Goal: Task Accomplishment & Management: Use online tool/utility

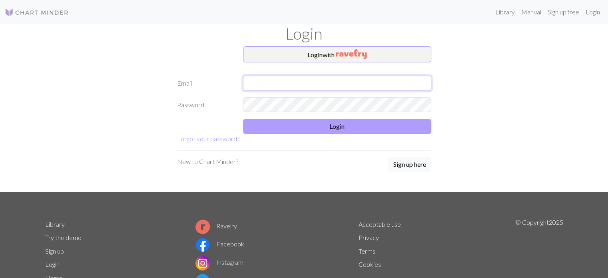
type input "henna@vinhapaanari.com"
click at [314, 126] on button "Login" at bounding box center [337, 126] width 188 height 15
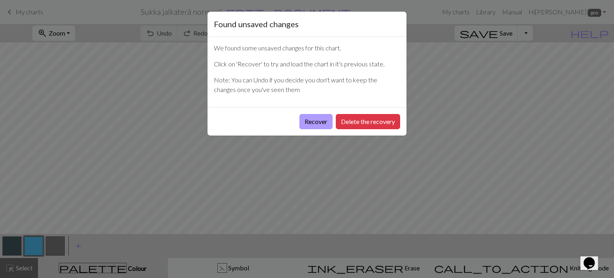
click at [307, 118] on button "Recover" at bounding box center [315, 121] width 33 height 15
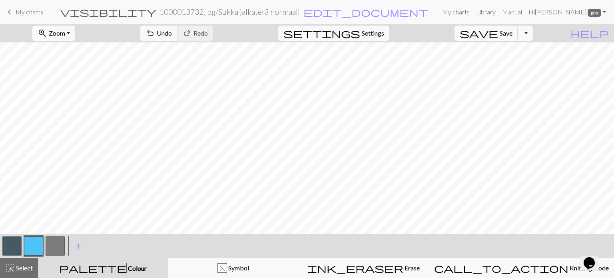
click at [172, 33] on span "Undo" at bounding box center [164, 33] width 15 height 8
click at [65, 32] on span "Zoom" at bounding box center [57, 33] width 16 height 8
click at [69, 50] on button "Fit all" at bounding box center [64, 50] width 63 height 13
click at [29, 245] on button "button" at bounding box center [33, 245] width 19 height 19
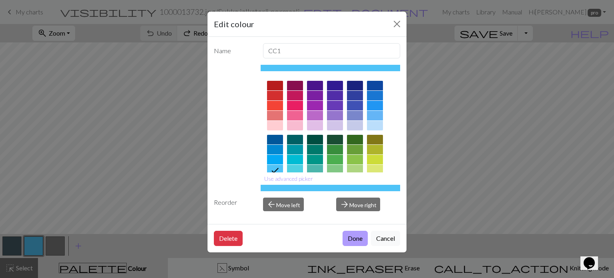
click at [353, 239] on button "Done" at bounding box center [355, 238] width 25 height 15
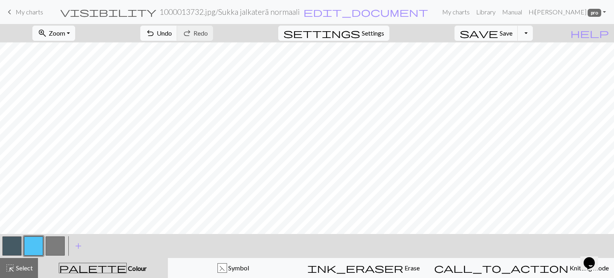
drag, startPoint x: 5, startPoint y: 243, endPoint x: 21, endPoint y: 237, distance: 17.5
click at [5, 243] on button "button" at bounding box center [11, 245] width 19 height 19
click at [24, 269] on span "Select" at bounding box center [24, 268] width 18 height 8
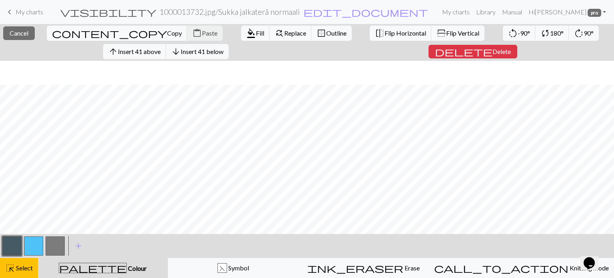
scroll to position [24, 0]
click at [446, 31] on span "Flip Vertical" at bounding box center [462, 33] width 33 height 8
click at [19, 267] on span "Select" at bounding box center [24, 268] width 18 height 8
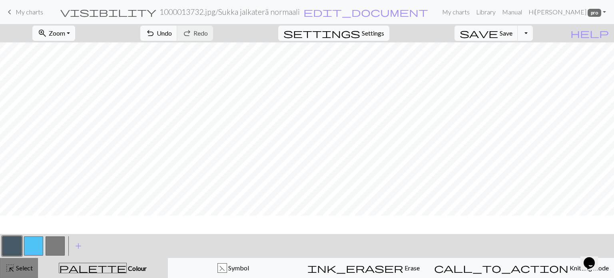
scroll to position [0, 0]
click at [11, 241] on button "button" at bounding box center [11, 245] width 19 height 19
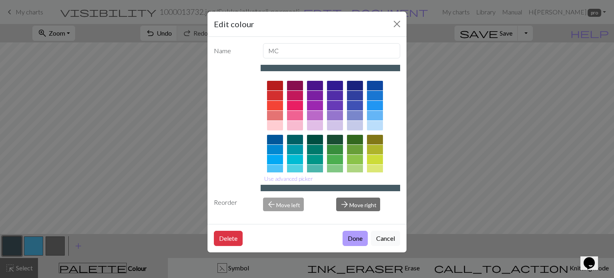
click at [355, 241] on button "Done" at bounding box center [355, 238] width 25 height 15
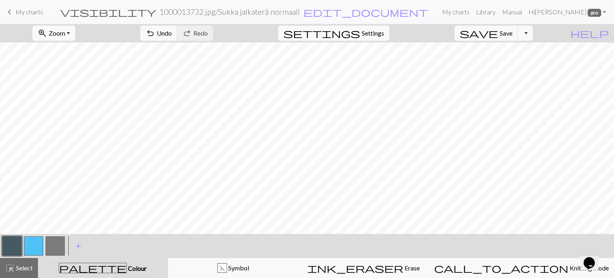
drag, startPoint x: 29, startPoint y: 246, endPoint x: 44, endPoint y: 234, distance: 19.0
click at [28, 246] on button "button" at bounding box center [33, 245] width 19 height 19
drag, startPoint x: 9, startPoint y: 245, endPoint x: 38, endPoint y: 238, distance: 30.0
click at [9, 244] on button "button" at bounding box center [11, 245] width 19 height 19
click at [11, 244] on button "button" at bounding box center [11, 245] width 19 height 19
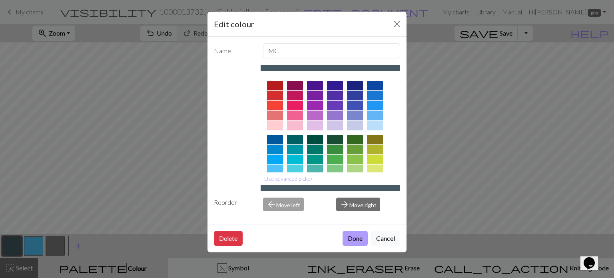
click at [352, 236] on button "Done" at bounding box center [355, 238] width 25 height 15
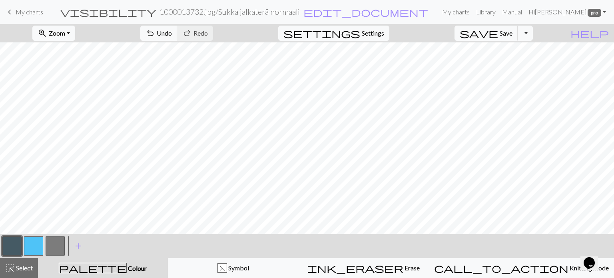
click at [30, 247] on button "button" at bounding box center [33, 245] width 19 height 19
click at [172, 30] on span "Undo" at bounding box center [164, 33] width 15 height 8
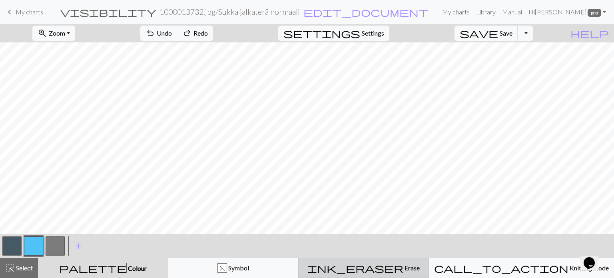
click at [403, 271] on span "Erase" at bounding box center [411, 268] width 16 height 8
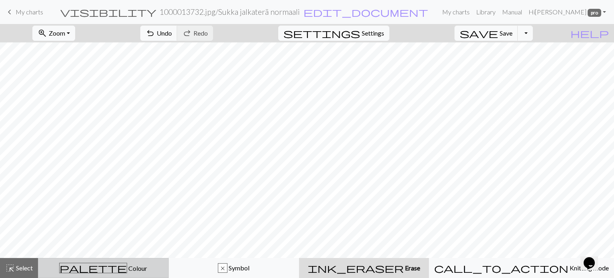
click at [127, 271] on span "Colour" at bounding box center [137, 268] width 20 height 8
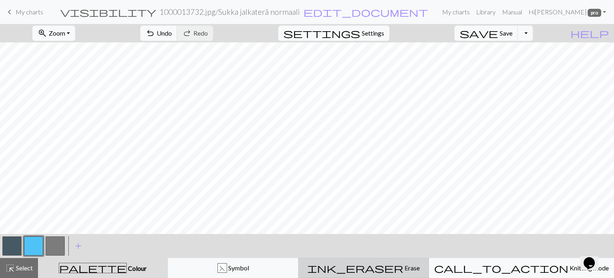
click at [403, 268] on span "Erase" at bounding box center [411, 268] width 16 height 8
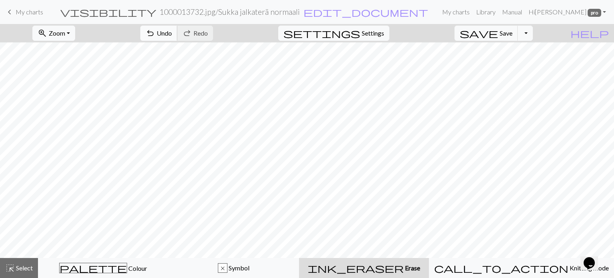
click at [172, 35] on span "Undo" at bounding box center [164, 33] width 15 height 8
click at [372, 38] on button "settings Settings" at bounding box center [333, 33] width 111 height 15
select select "aran"
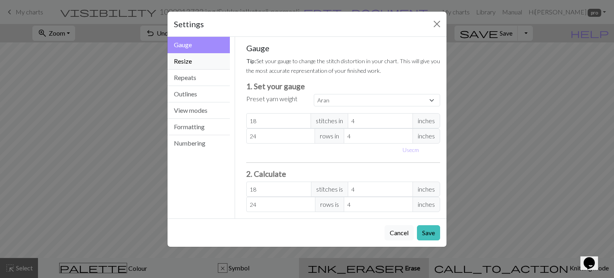
click at [195, 57] on button "Resize" at bounding box center [198, 61] width 62 height 16
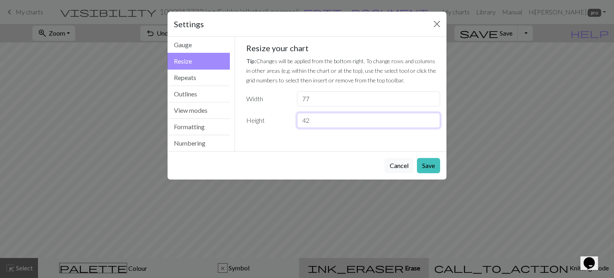
click at [432, 117] on input "42" at bounding box center [368, 120] width 143 height 15
type input "43"
click at [432, 117] on input "43" at bounding box center [368, 120] width 143 height 15
click at [426, 164] on button "Save" at bounding box center [428, 165] width 23 height 15
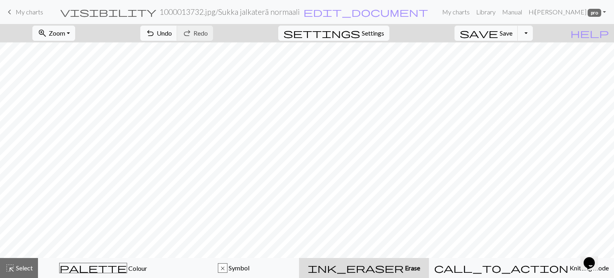
click at [391, 268] on span "ink_eraser" at bounding box center [356, 267] width 96 height 11
click at [404, 271] on span "Erase" at bounding box center [412, 268] width 16 height 8
click at [512, 33] on span "Save" at bounding box center [506, 33] width 13 height 8
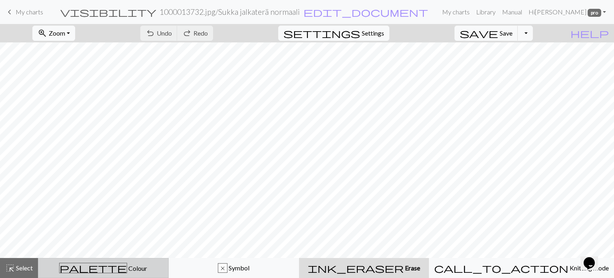
click at [127, 271] on span "Colour" at bounding box center [137, 268] width 20 height 8
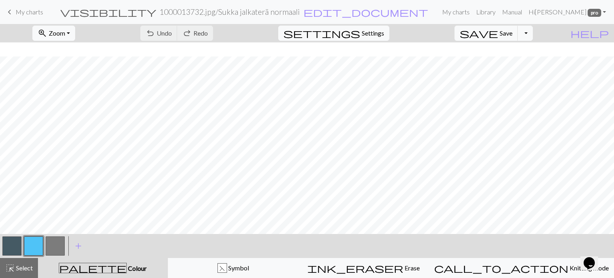
scroll to position [14, 0]
click at [172, 33] on span "Undo" at bounding box center [164, 33] width 15 height 8
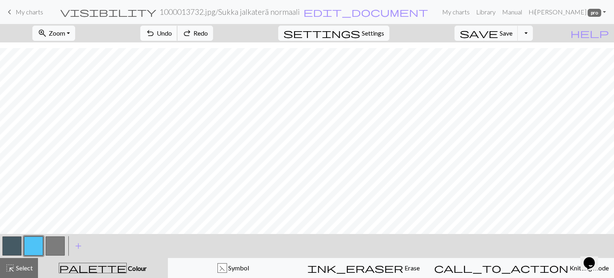
click at [172, 33] on span "Undo" at bounding box center [164, 33] width 15 height 8
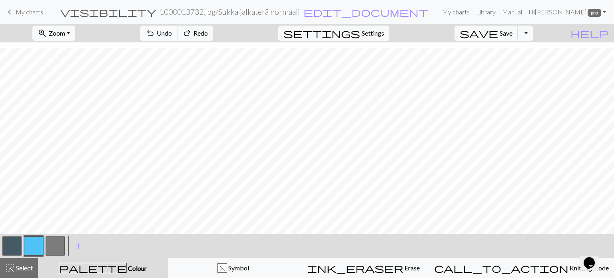
click at [172, 33] on span "Undo" at bounding box center [164, 33] width 15 height 8
click at [512, 32] on button "save Save Save" at bounding box center [486, 33] width 64 height 15
click at [9, 273] on button "highlight_alt Select Select" at bounding box center [19, 268] width 38 height 20
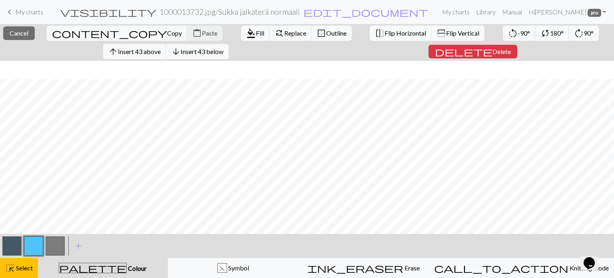
scroll to position [32, 0]
click at [446, 30] on span "Flip Vertical" at bounding box center [462, 33] width 33 height 8
drag, startPoint x: 18, startPoint y: 265, endPoint x: 82, endPoint y: 256, distance: 65.0
click at [18, 265] on span "Select" at bounding box center [24, 268] width 18 height 8
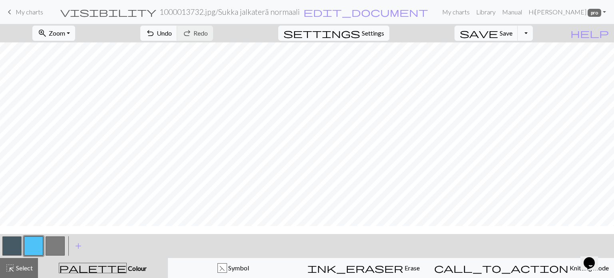
scroll to position [0, 0]
click at [511, 32] on button "save Save Save" at bounding box center [486, 33] width 64 height 15
drag, startPoint x: 12, startPoint y: 10, endPoint x: 342, endPoint y: 29, distance: 330.3
click at [12, 10] on span "keyboard_arrow_left" at bounding box center [10, 11] width 10 height 11
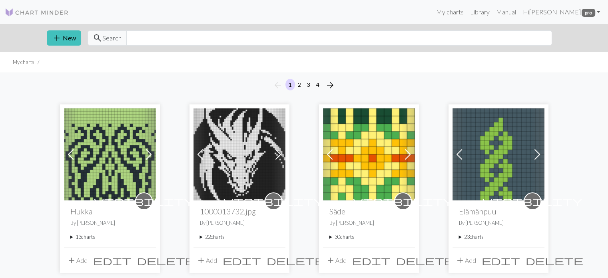
click at [199, 236] on div "visibility 1000013732.jpg By [PERSON_NAME] 22 charts 1000013732.jpg delete 1000…" at bounding box center [239, 223] width 92 height 47
click at [201, 237] on summary "22 charts" at bounding box center [239, 237] width 79 height 8
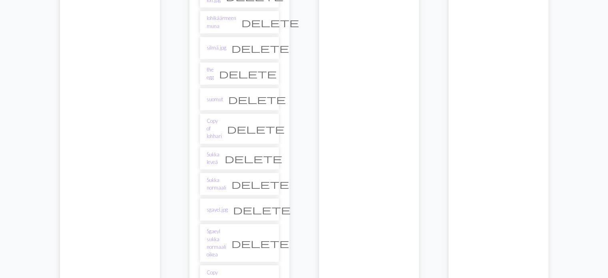
scroll to position [600, 0]
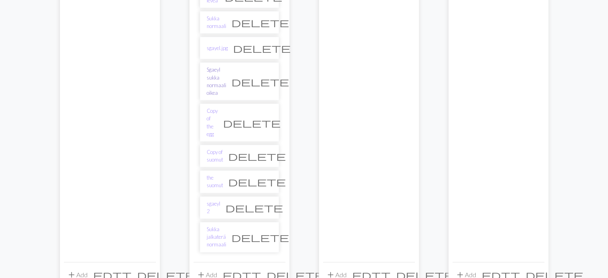
click at [215, 66] on link "Sgaeyl sukka normaali oikea" at bounding box center [217, 81] width 20 height 31
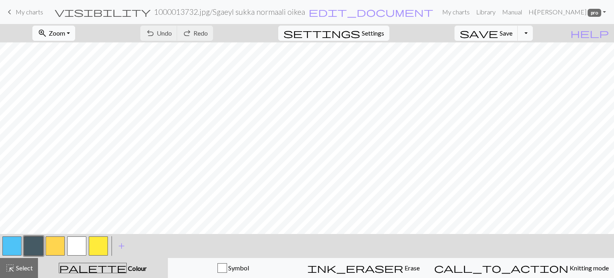
click at [47, 34] on span "zoom_in" at bounding box center [43, 33] width 10 height 11
click at [66, 97] on button "50%" at bounding box center [64, 96] width 63 height 13
click at [512, 31] on span "Save" at bounding box center [506, 33] width 13 height 8
click at [30, 240] on button "button" at bounding box center [33, 245] width 19 height 19
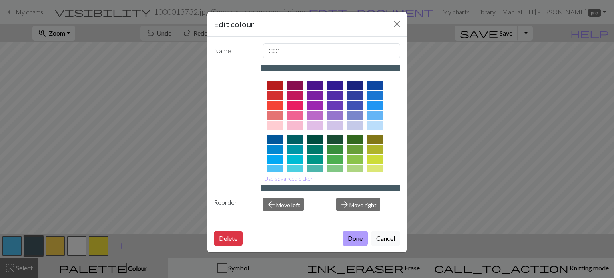
click at [350, 238] on button "Done" at bounding box center [355, 238] width 25 height 15
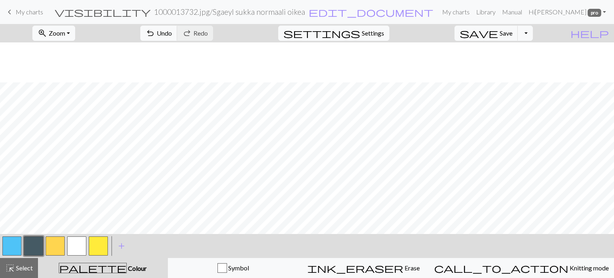
scroll to position [40, 0]
click at [13, 242] on button "button" at bounding box center [11, 245] width 19 height 19
click at [172, 33] on span "Undo" at bounding box center [164, 33] width 15 height 8
click at [511, 28] on button "save Save Save" at bounding box center [486, 33] width 64 height 15
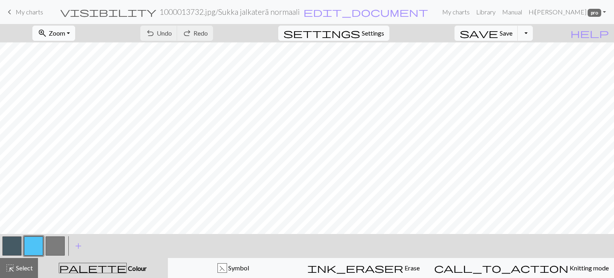
click at [65, 32] on span "Zoom" at bounding box center [57, 33] width 16 height 8
click at [76, 52] on button "Fit all" at bounding box center [64, 50] width 63 height 13
click at [11, 249] on button "button" at bounding box center [11, 245] width 19 height 19
click at [29, 248] on button "button" at bounding box center [33, 245] width 19 height 19
drag, startPoint x: 9, startPoint y: 249, endPoint x: 24, endPoint y: 234, distance: 20.9
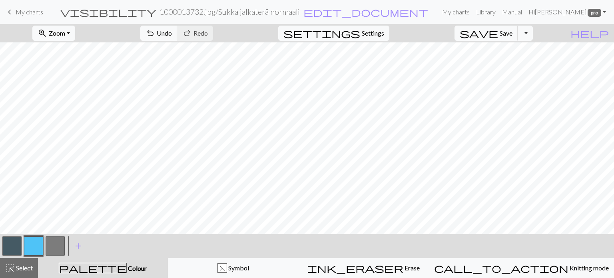
click at [9, 248] on button "button" at bounding box center [11, 245] width 19 height 19
click at [38, 248] on button "button" at bounding box center [33, 245] width 19 height 19
click at [9, 247] on button "button" at bounding box center [11, 245] width 19 height 19
drag, startPoint x: 35, startPoint y: 247, endPoint x: 73, endPoint y: 231, distance: 41.6
click at [35, 247] on button "button" at bounding box center [33, 245] width 19 height 19
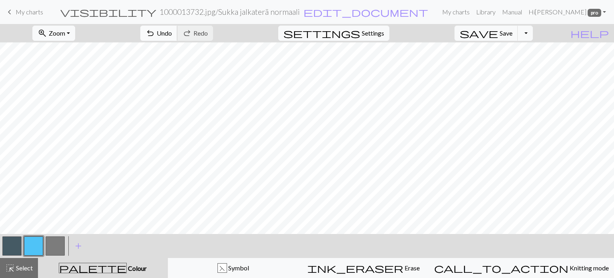
click at [172, 32] on span "Undo" at bounding box center [164, 33] width 15 height 8
drag, startPoint x: 6, startPoint y: 243, endPoint x: 51, endPoint y: 233, distance: 45.9
click at [6, 243] on button "button" at bounding box center [11, 245] width 19 height 19
click at [172, 31] on span "Undo" at bounding box center [164, 33] width 15 height 8
drag, startPoint x: 28, startPoint y: 246, endPoint x: 72, endPoint y: 231, distance: 45.8
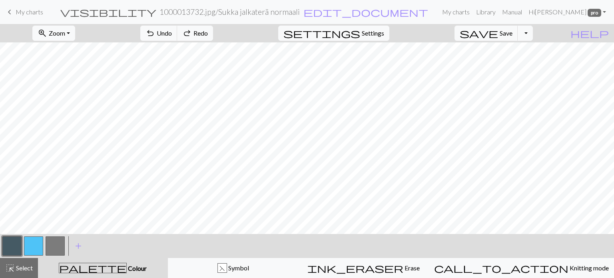
click at [32, 245] on button "button" at bounding box center [33, 245] width 19 height 19
drag, startPoint x: 8, startPoint y: 247, endPoint x: 21, endPoint y: 237, distance: 16.7
click at [9, 247] on button "button" at bounding box center [11, 245] width 19 height 19
drag, startPoint x: 29, startPoint y: 243, endPoint x: 33, endPoint y: 242, distance: 4.3
click at [30, 243] on button "button" at bounding box center [33, 245] width 19 height 19
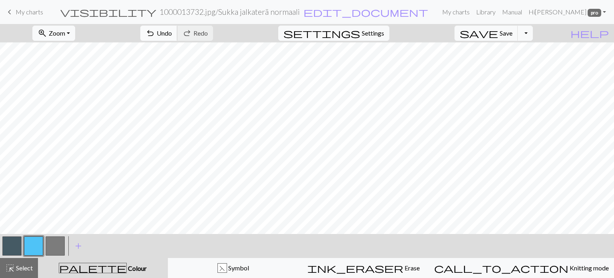
click at [155, 32] on span "undo" at bounding box center [150, 33] width 10 height 11
click at [155, 34] on span "undo" at bounding box center [150, 33] width 10 height 11
drag, startPoint x: 11, startPoint y: 242, endPoint x: 49, endPoint y: 230, distance: 39.9
click at [18, 239] on button "button" at bounding box center [11, 245] width 19 height 19
drag, startPoint x: 16, startPoint y: 249, endPoint x: 20, endPoint y: 247, distance: 4.7
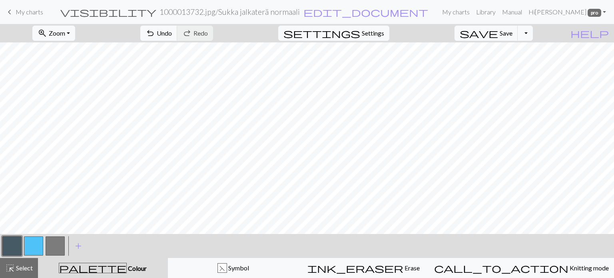
click at [20, 247] on button "button" at bounding box center [11, 245] width 19 height 19
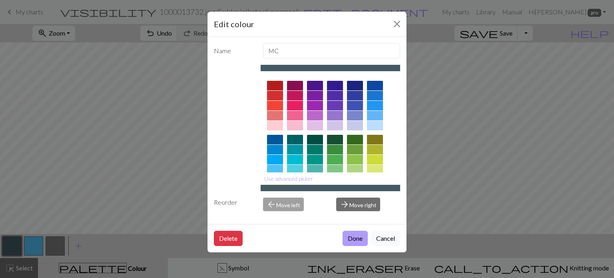
drag, startPoint x: 357, startPoint y: 234, endPoint x: 363, endPoint y: 230, distance: 6.9
click at [363, 231] on button "Done" at bounding box center [355, 238] width 25 height 15
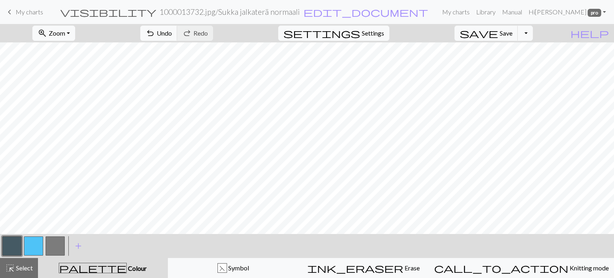
drag, startPoint x: 30, startPoint y: 246, endPoint x: 50, endPoint y: 236, distance: 21.6
click at [31, 245] on button "button" at bounding box center [33, 245] width 19 height 19
drag, startPoint x: 10, startPoint y: 246, endPoint x: 25, endPoint y: 240, distance: 16.3
click at [12, 244] on button "button" at bounding box center [11, 245] width 19 height 19
drag, startPoint x: 32, startPoint y: 246, endPoint x: 53, endPoint y: 231, distance: 25.3
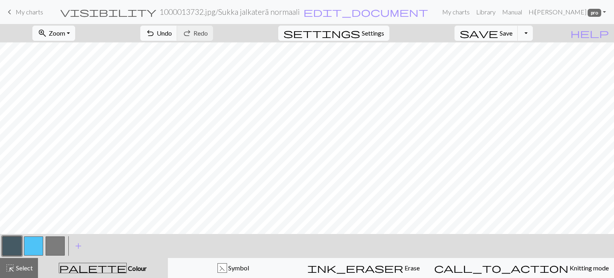
click at [32, 246] on button "button" at bounding box center [33, 245] width 19 height 19
click at [512, 30] on span "Save" at bounding box center [506, 33] width 13 height 8
click at [512, 36] on span "Save" at bounding box center [506, 33] width 13 height 8
